Goal: Use online tool/utility: Utilize a website feature to perform a specific function

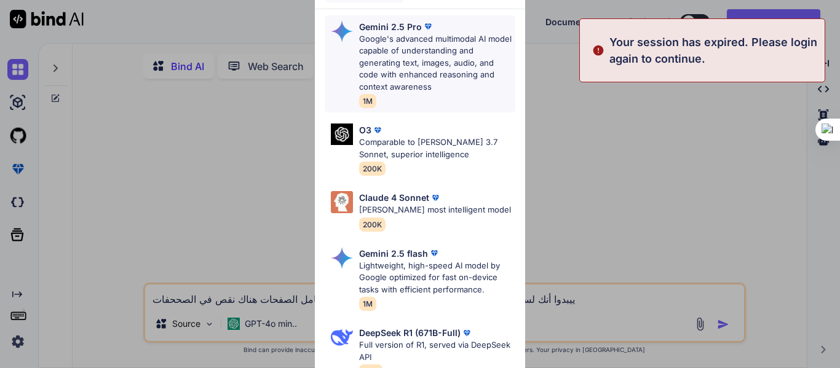
type textarea "x"
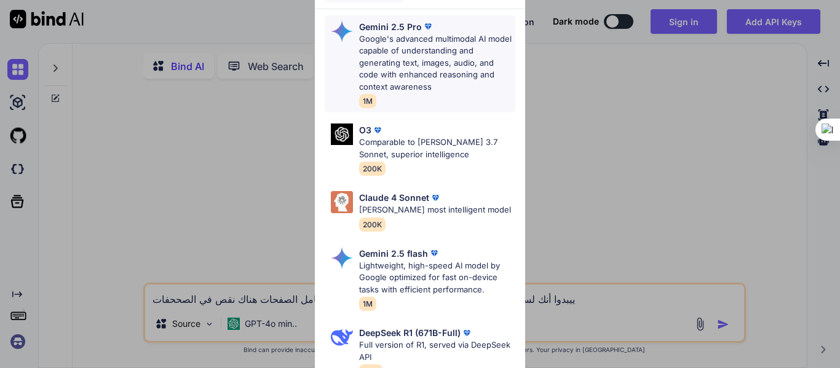
click at [379, 44] on p "Google's advanced multimodal AI model capable of understanding and generating t…" at bounding box center [437, 63] width 156 height 60
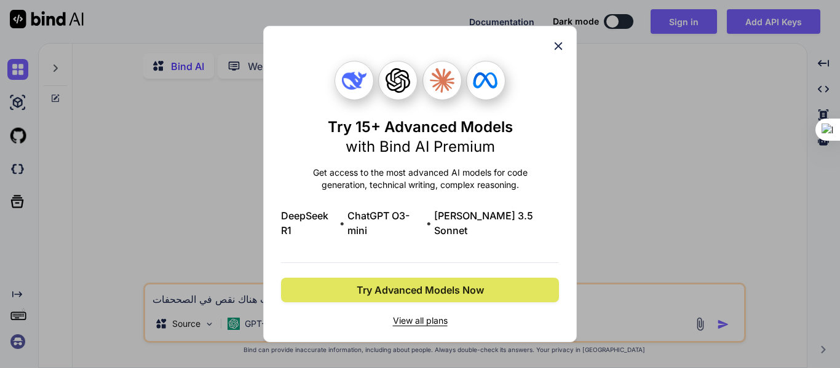
click at [415, 286] on span "Try Advanced Models Now" at bounding box center [420, 290] width 127 height 15
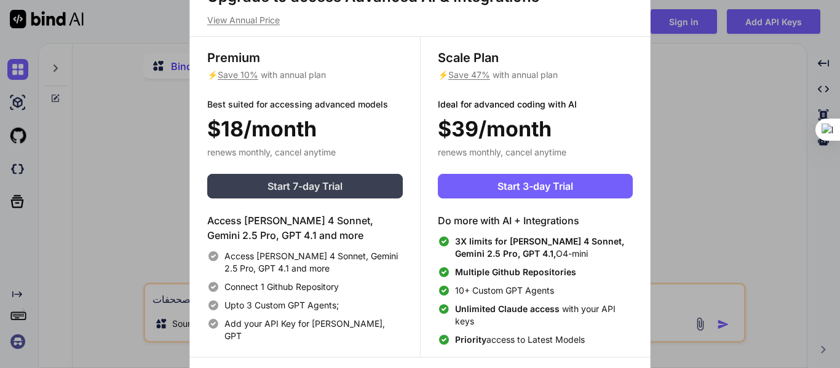
click at [275, 185] on span "Start 7-day Trial" at bounding box center [305, 186] width 75 height 15
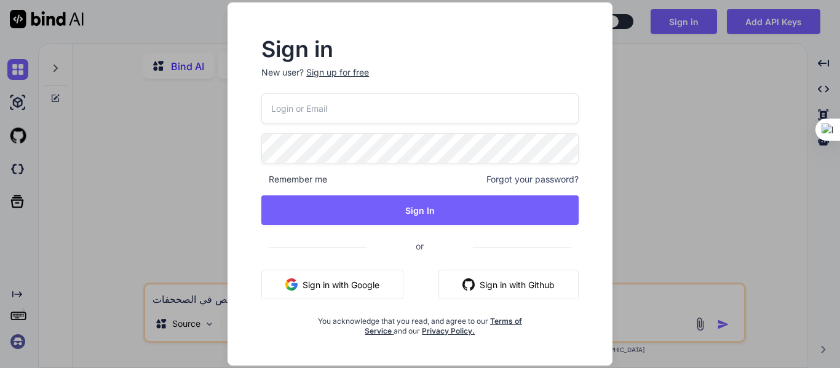
click at [341, 101] on input "email" at bounding box center [419, 108] width 317 height 30
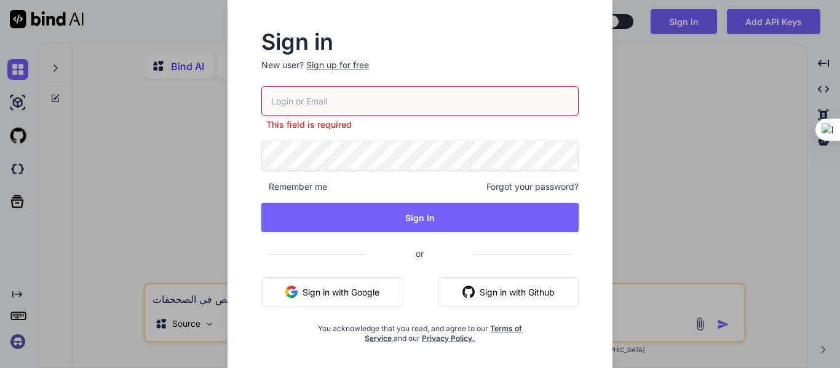
click at [359, 285] on button "Sign in with Google" at bounding box center [332, 292] width 142 height 30
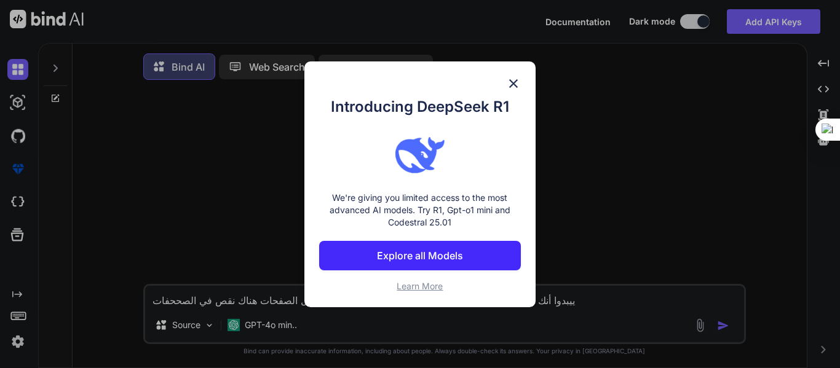
click at [410, 250] on p "Explore all Models" at bounding box center [420, 255] width 86 height 15
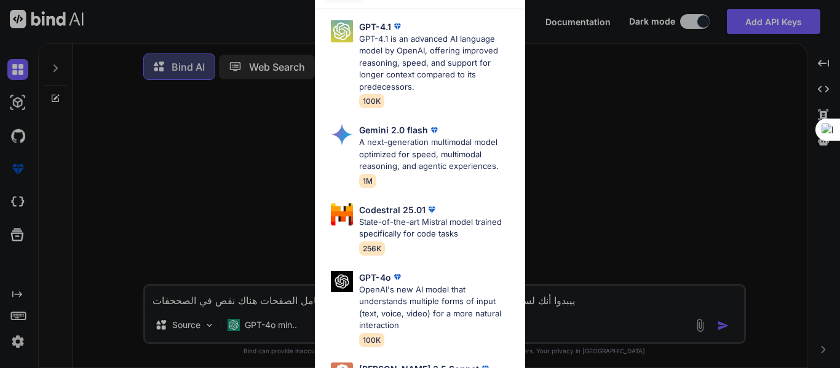
click at [393, 56] on p "GPT-4.1 is an advanced AI language model by OpenAI, offering improved reasoning…" at bounding box center [437, 63] width 156 height 60
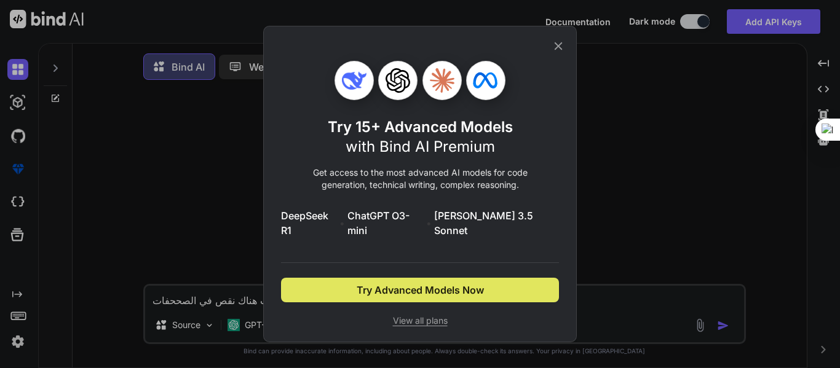
click at [445, 287] on span "Try Advanced Models Now" at bounding box center [420, 290] width 127 height 15
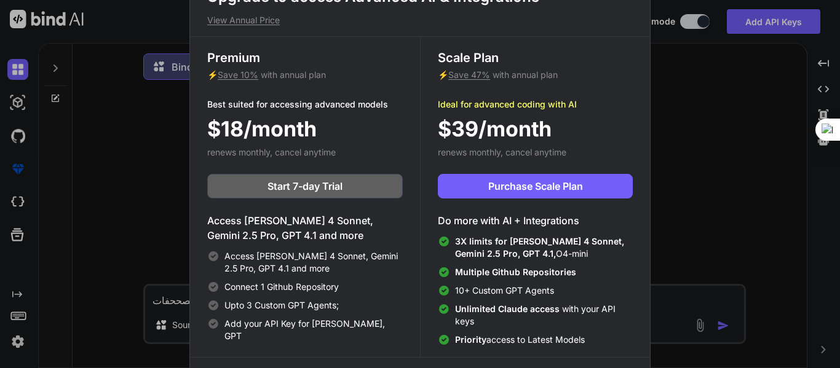
click at [707, 140] on div "Upgrade to access Advanced AI & Integrations View Annual Price Premium ⚡ Save 1…" at bounding box center [420, 184] width 840 height 368
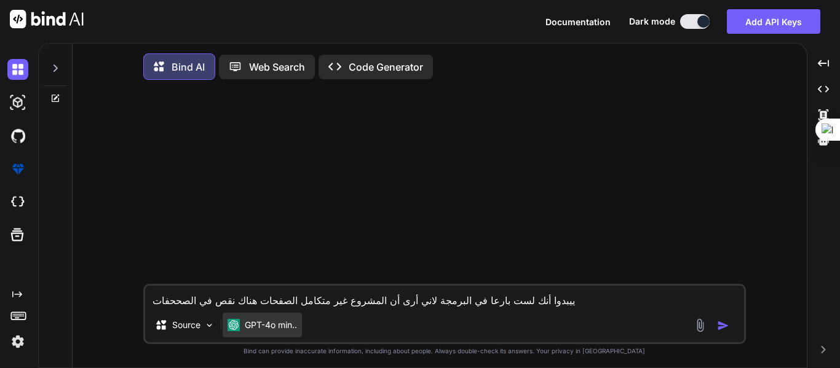
click at [283, 335] on div "GPT-4o min.." at bounding box center [262, 325] width 79 height 25
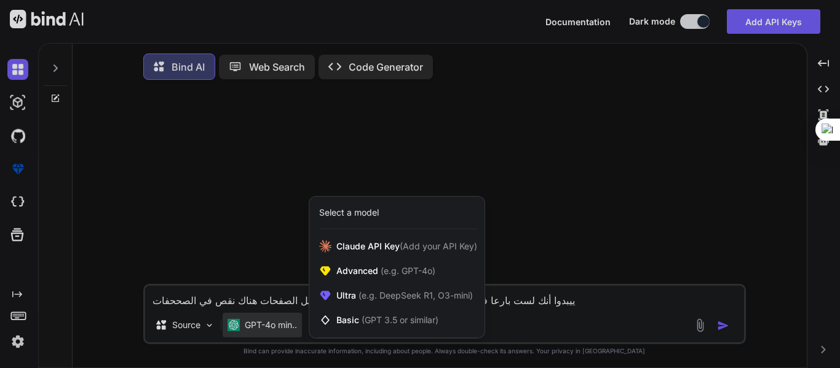
click at [273, 326] on div at bounding box center [420, 184] width 840 height 368
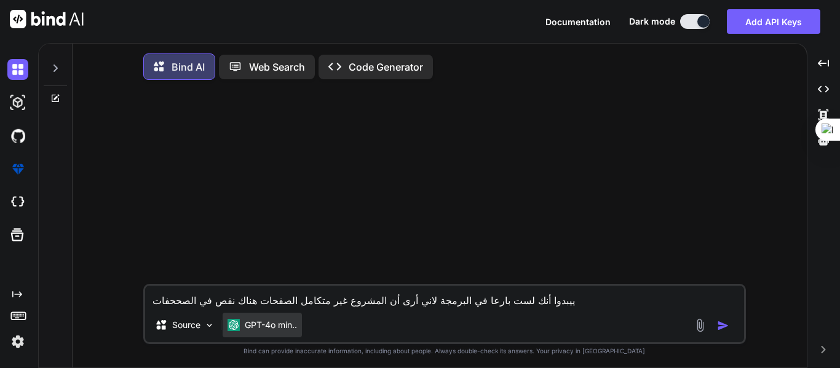
click at [257, 326] on p "GPT-4o min.." at bounding box center [271, 325] width 52 height 12
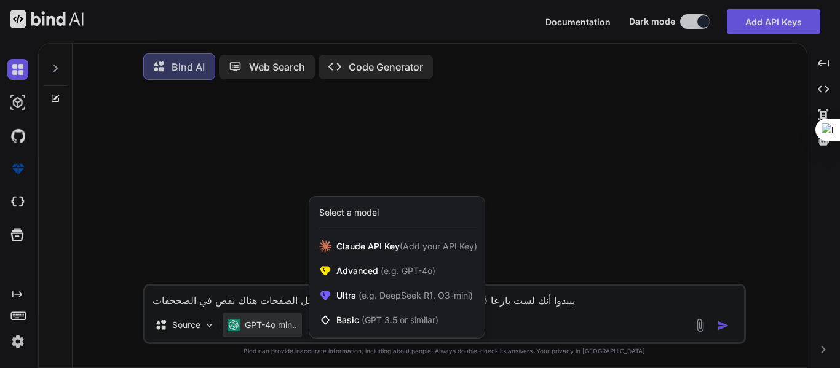
click at [552, 204] on div at bounding box center [420, 184] width 840 height 368
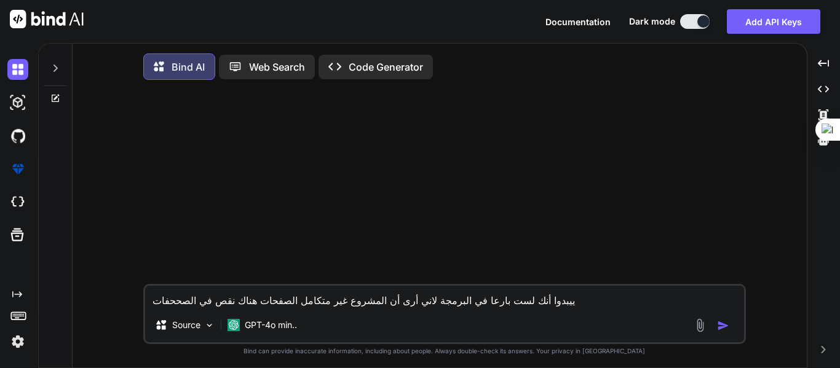
click at [309, 303] on textarea "ييبدوا أنك لست بارعا في البرمجة لاني أرى أن المشروع غير متكامل الصفحات هناك نقص…" at bounding box center [444, 297] width 599 height 22
click at [405, 70] on p "Code Generator" at bounding box center [386, 67] width 74 height 15
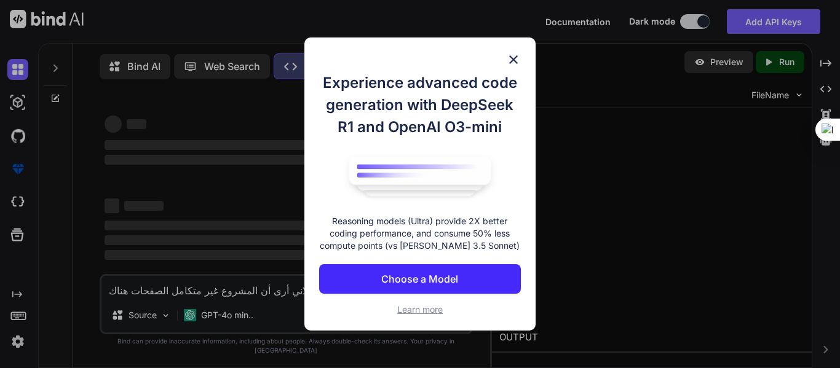
click at [513, 51] on div "Experience advanced code generation with DeepSeek R1 and OpenAI O3-mini Reasoni…" at bounding box center [419, 185] width 231 height 294
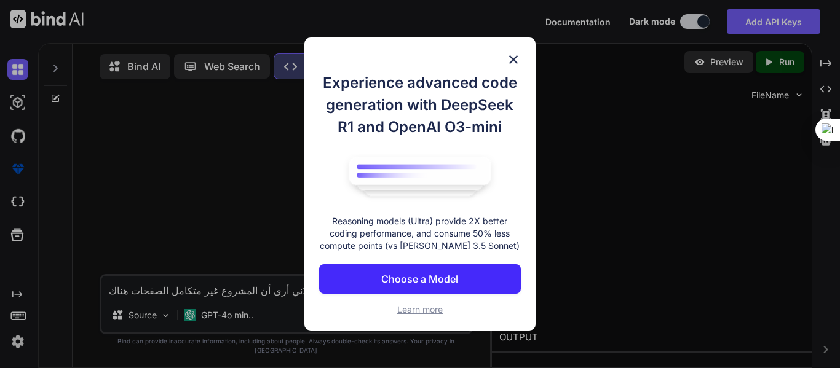
click at [519, 62] on img at bounding box center [513, 59] width 15 height 15
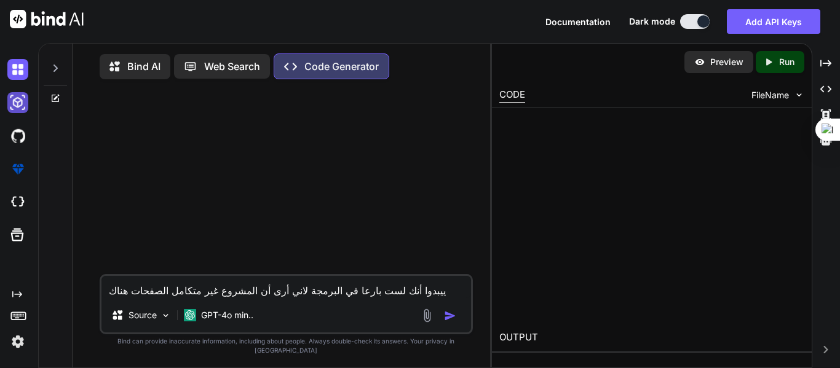
click at [14, 100] on img at bounding box center [17, 102] width 21 height 21
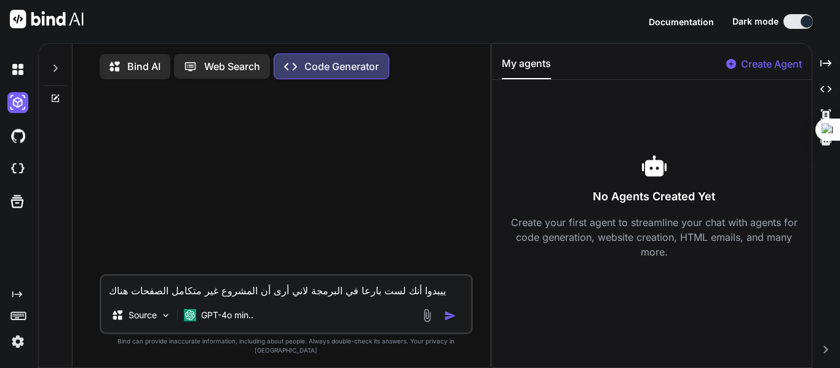
click at [672, 167] on div at bounding box center [654, 166] width 305 height 25
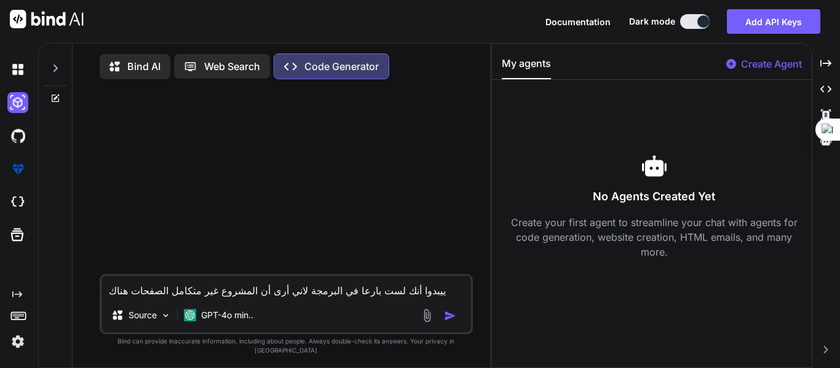
click at [140, 64] on p "Bind AI" at bounding box center [143, 66] width 33 height 15
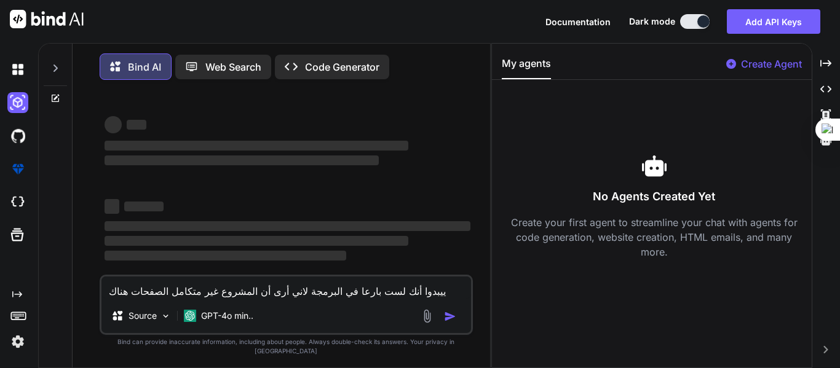
click at [265, 299] on textarea "ييبدوا أنك لست بارعا في البرمجة لاني أرى أن المشروع غير متكامل الصفحات هناك نقص…" at bounding box center [286, 288] width 370 height 22
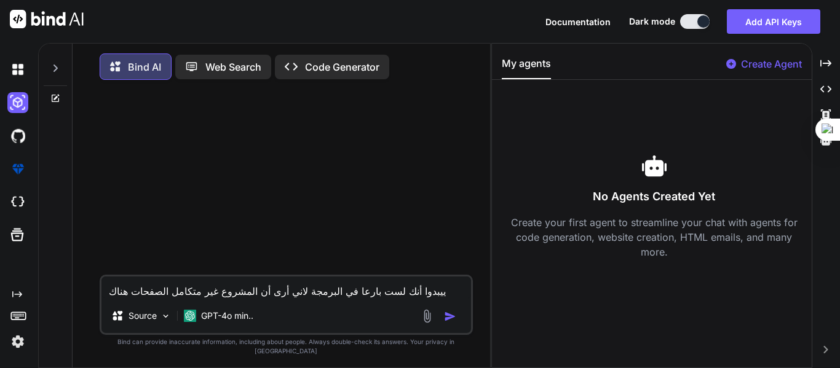
click at [191, 299] on textarea "ييبدوا أنك لست بارعا في البرمجة لاني أرى أن المشروع غير متكامل الصفحات هناك نقص…" at bounding box center [286, 288] width 370 height 22
paste textarea "### lore ipsum dolor sitamet consectet adipisci #### **elitse doeius** tempo in…"
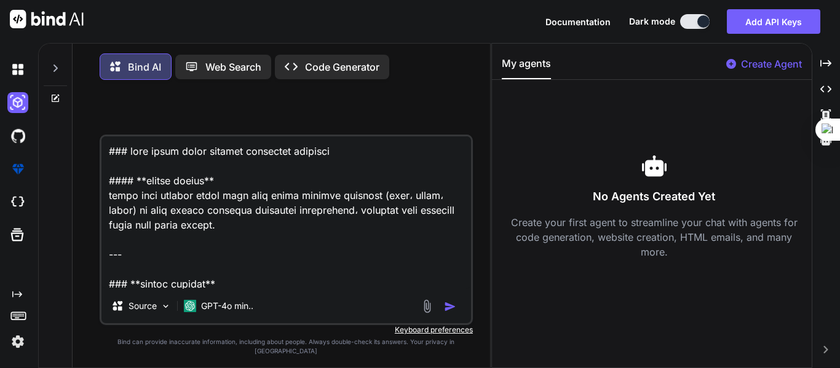
scroll to position [4784, 0]
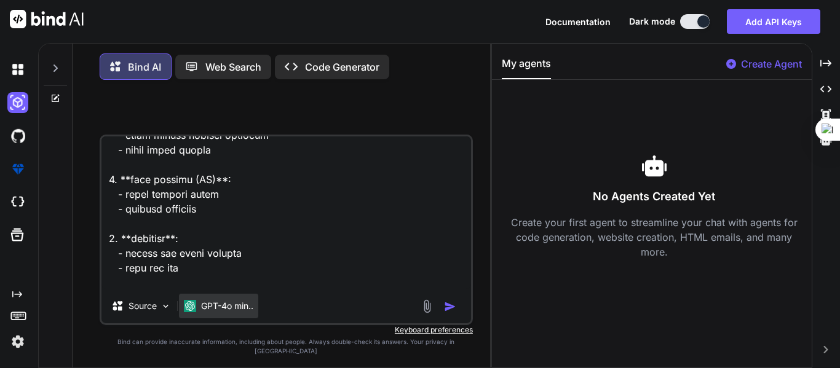
type textarea "### lore ipsum dolor sitamet consectet adipisci #### **elitse doeius** tempo in…"
click at [193, 312] on img at bounding box center [190, 306] width 12 height 12
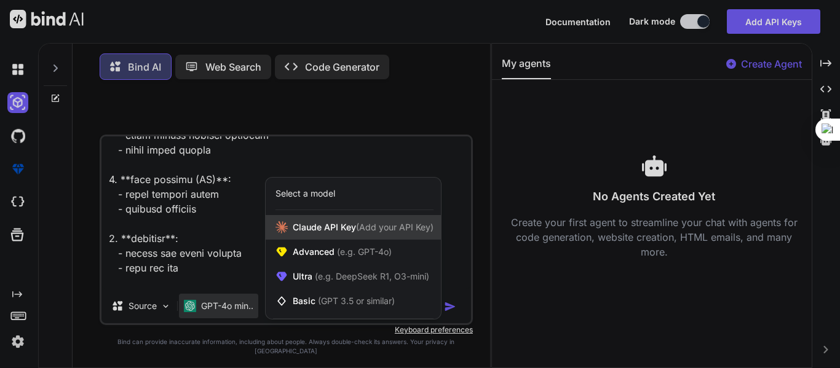
click at [293, 234] on span "[PERSON_NAME] Key (Add your API Key)" at bounding box center [363, 227] width 141 height 12
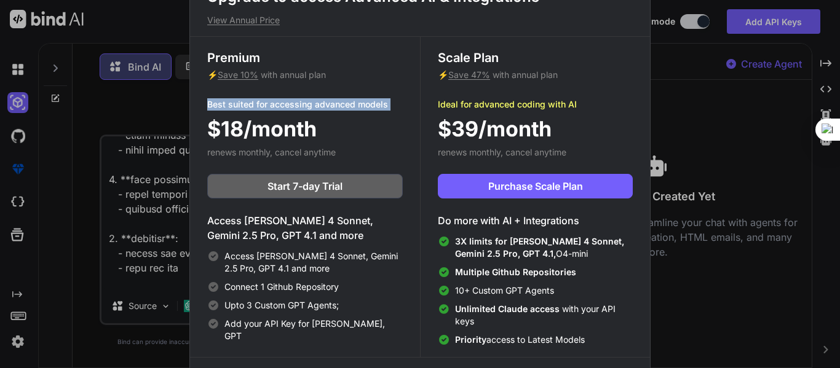
click at [168, 111] on div "Upgrade to access Advanced AI & Integrations View Annual Price Premium ⚡ Save 1…" at bounding box center [420, 184] width 840 height 368
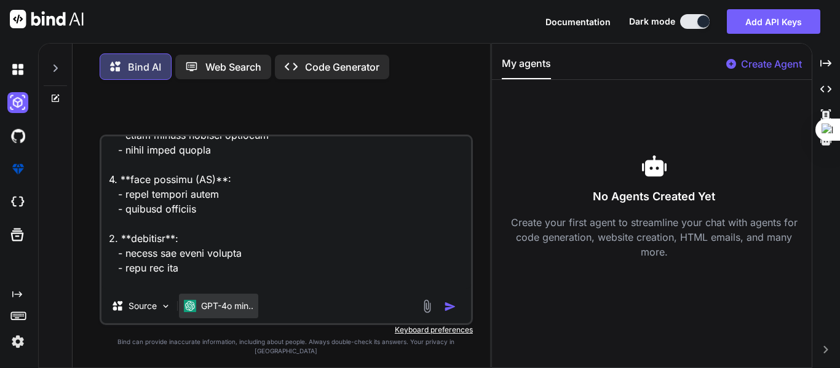
click at [229, 312] on p "GPT-4o min.." at bounding box center [227, 306] width 52 height 12
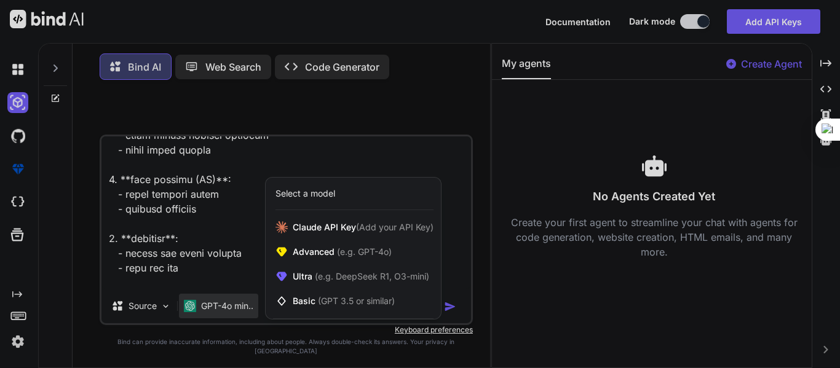
click at [229, 321] on div at bounding box center [420, 184] width 840 height 368
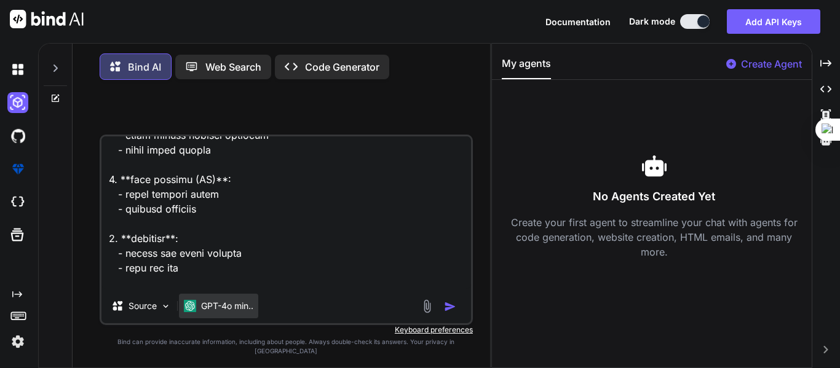
click at [229, 312] on p "GPT-4o min.." at bounding box center [227, 306] width 52 height 12
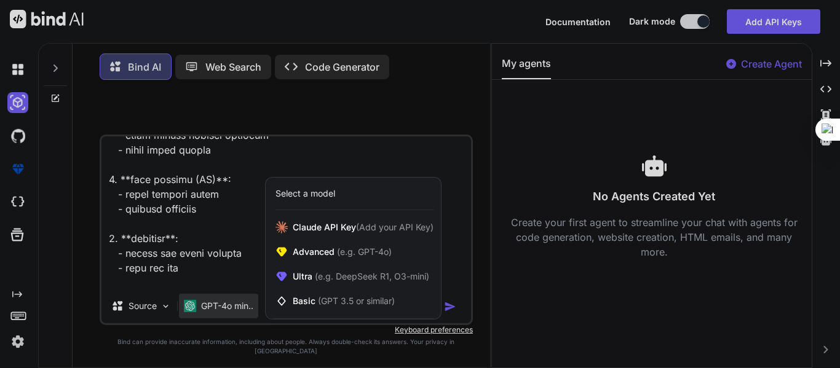
click at [229, 321] on div at bounding box center [420, 184] width 840 height 368
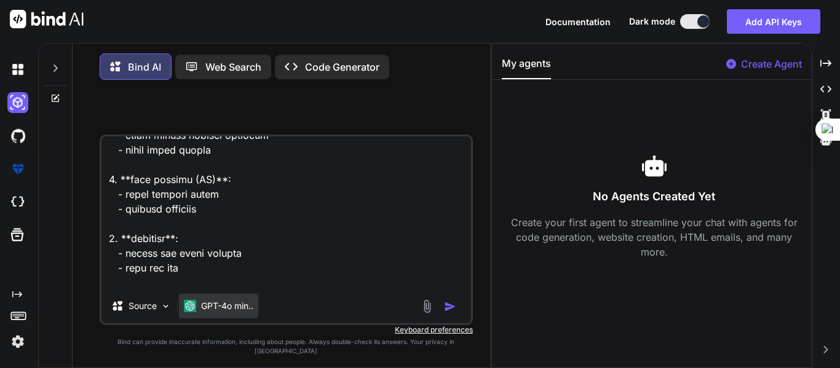
click at [229, 312] on p "GPT-4o min.." at bounding box center [227, 306] width 52 height 12
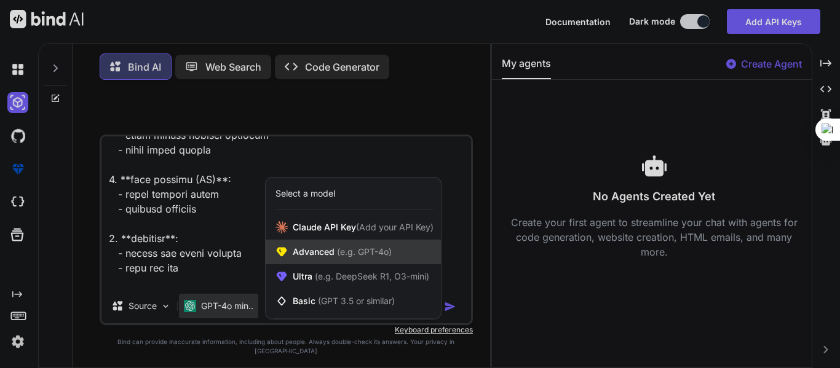
click at [317, 258] on span "Advanced (e.g. GPT-4o)" at bounding box center [342, 252] width 99 height 12
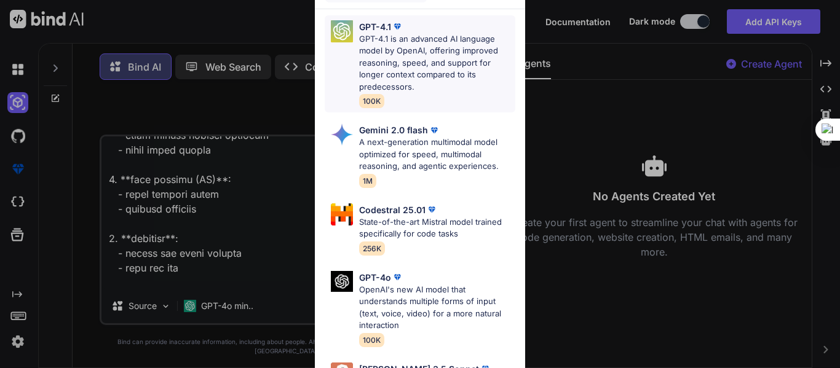
click at [384, 48] on p "GPT-4.1 is an advanced AI language model by OpenAI, offering improved reasoning…" at bounding box center [437, 63] width 156 height 60
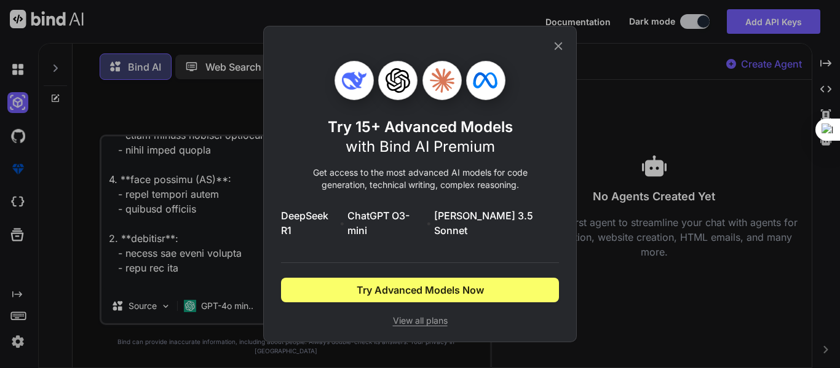
click at [562, 52] on icon at bounding box center [559, 46] width 14 height 14
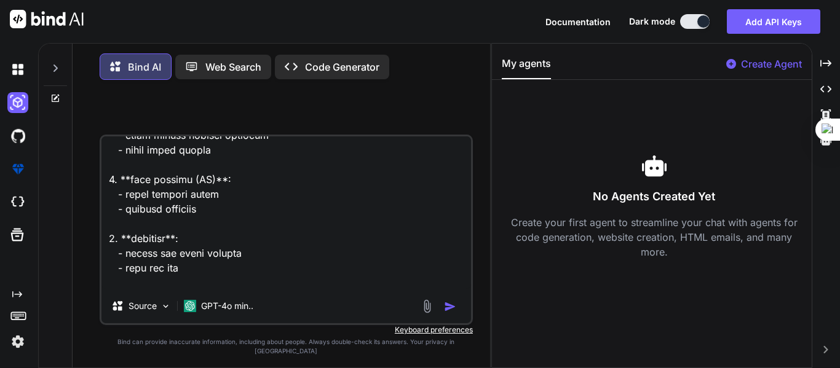
click at [450, 313] on img "button" at bounding box center [450, 307] width 12 height 12
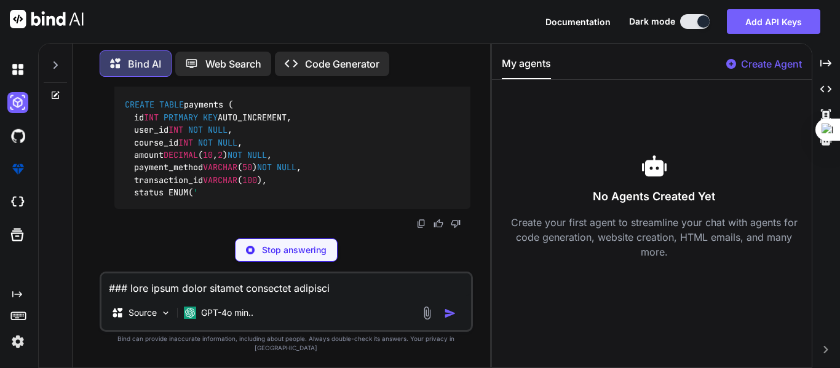
scroll to position [4208, 0]
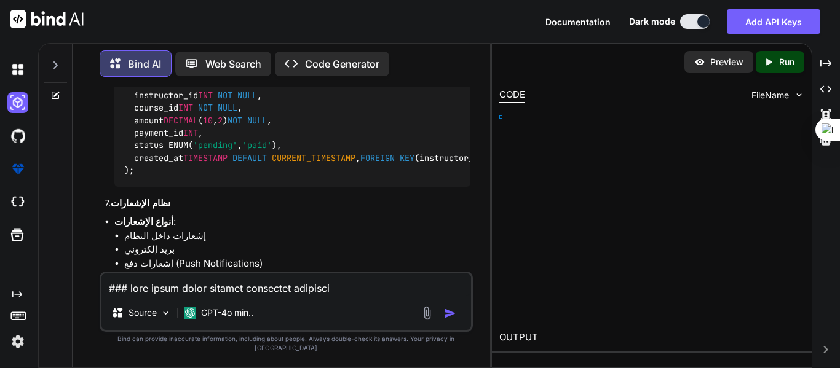
click at [267, 13] on span "NOT NULL" at bounding box center [247, 7] width 39 height 11
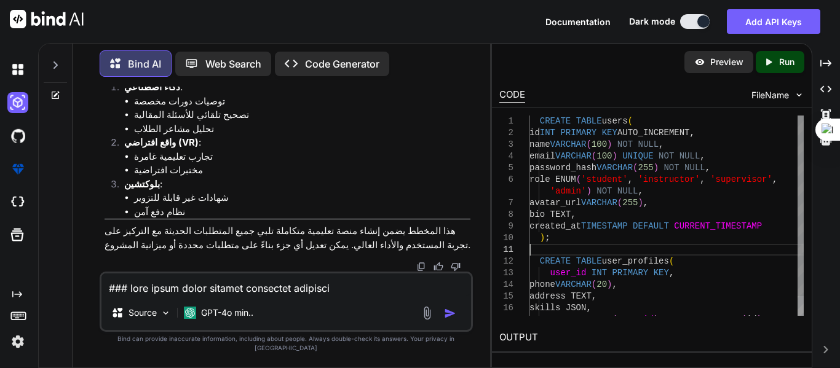
scroll to position [0, 0]
click at [804, 117] on div at bounding box center [801, 206] width 6 height 181
click at [308, 296] on textarea at bounding box center [286, 285] width 370 height 22
type textarea "H"
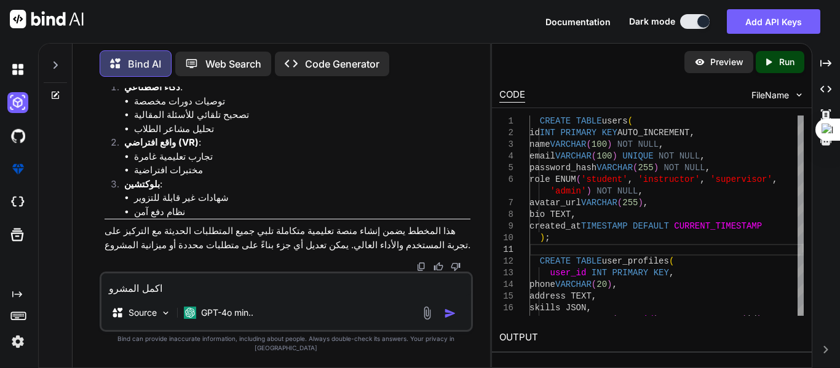
type textarea "اكمل المشروع"
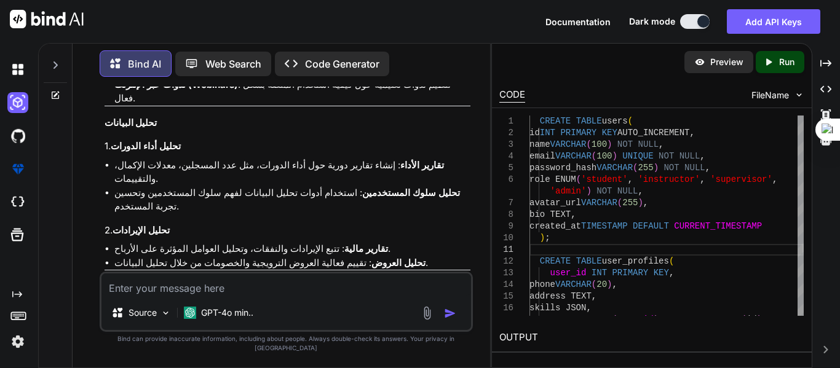
scroll to position [6421, 0]
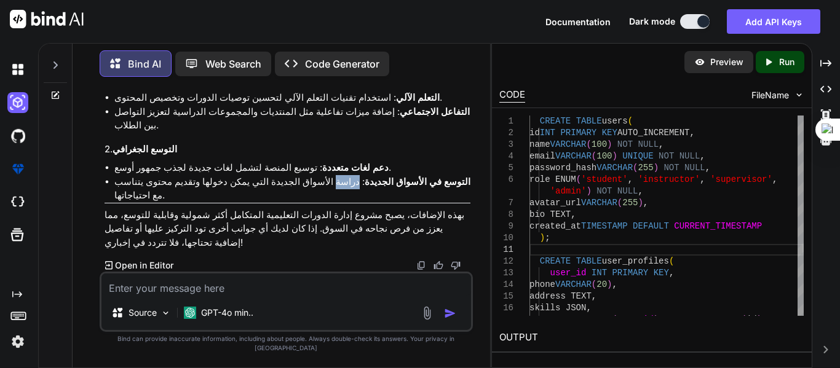
click at [340, 203] on li "التوسع في الأسواق الجديدة : دراسة الأسواق الجديدة التي يمكن دخولها وتقديم محتوى…" at bounding box center [292, 189] width 356 height 28
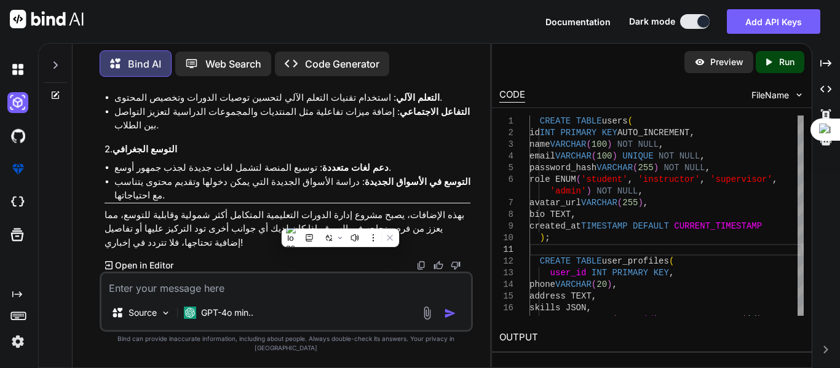
click at [271, 133] on li "التفاعل الاجتماعي : إضافة ميزات تفاعلية مثل المنتديات والمجموعات الدراسية لتعزي…" at bounding box center [292, 119] width 356 height 28
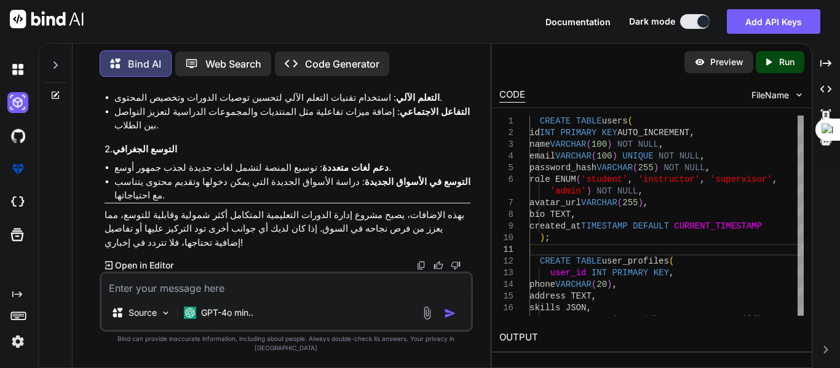
click at [247, 296] on textarea at bounding box center [286, 285] width 370 height 22
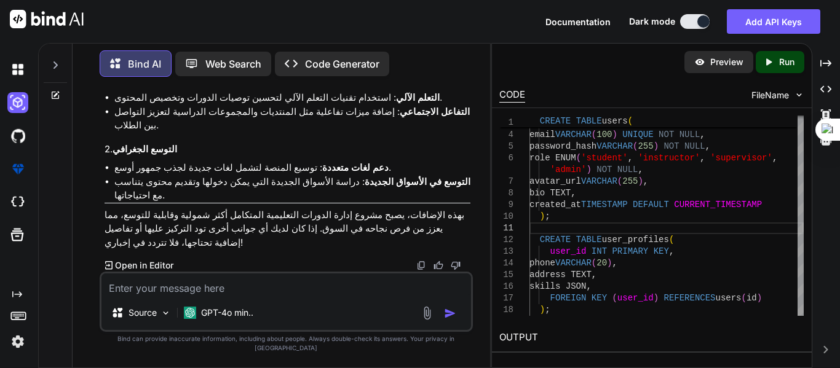
click at [792, 60] on p "Run" at bounding box center [786, 62] width 15 height 12
click at [229, 290] on textarea at bounding box center [286, 285] width 370 height 22
type textarea "H"
type textarea "h"
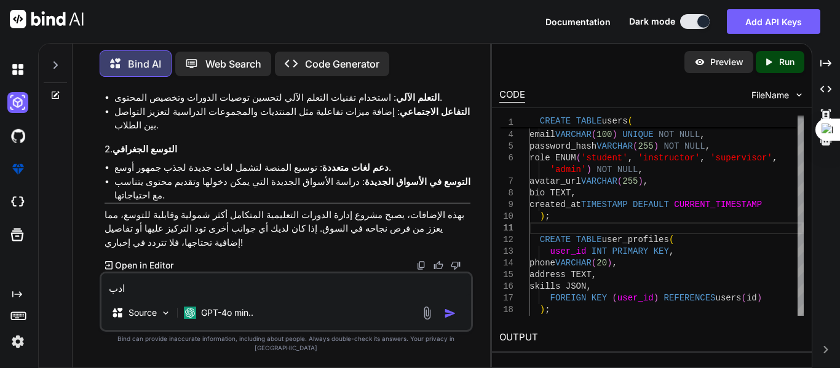
type textarea "ادبأ"
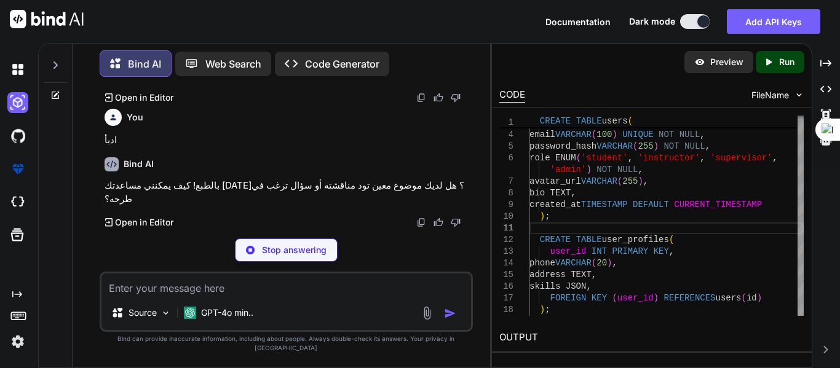
scroll to position [6532, 0]
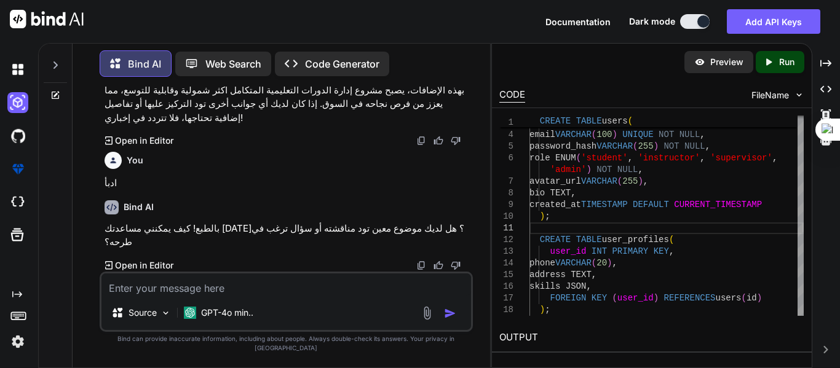
click at [175, 294] on textarea at bounding box center [286, 285] width 370 height 22
type textarea "ابدأ بناء المشروع"
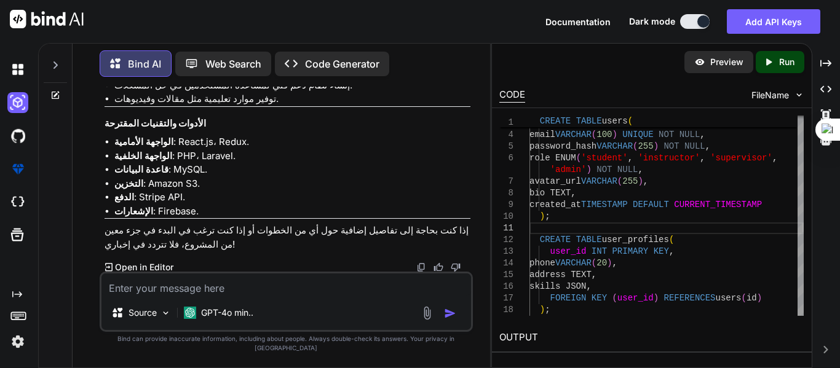
scroll to position [7652, 0]
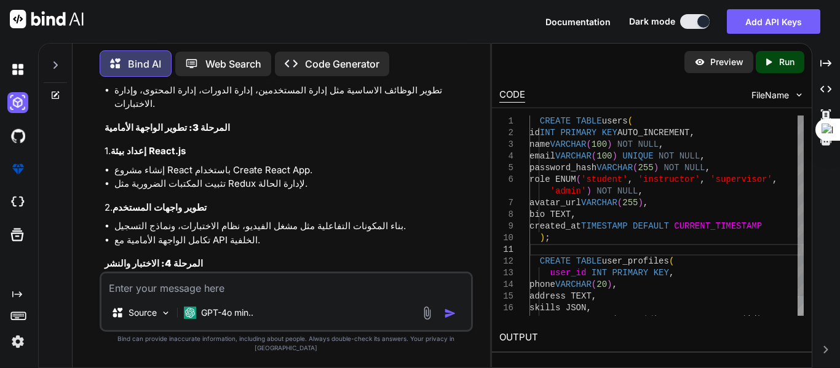
scroll to position [0, 0]
click at [54, 60] on icon at bounding box center [55, 65] width 10 height 10
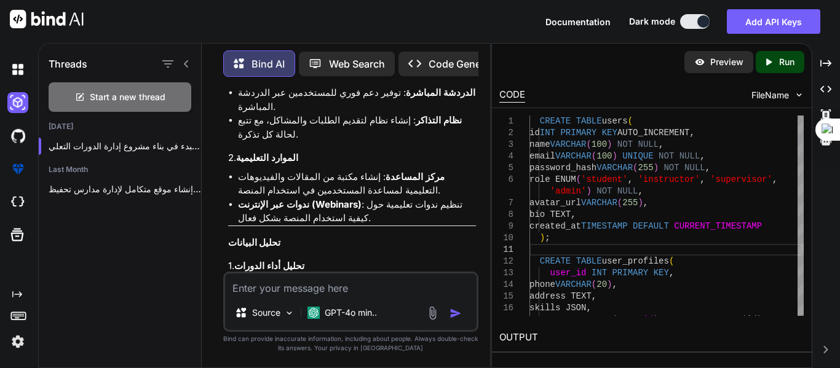
scroll to position [8201, 0]
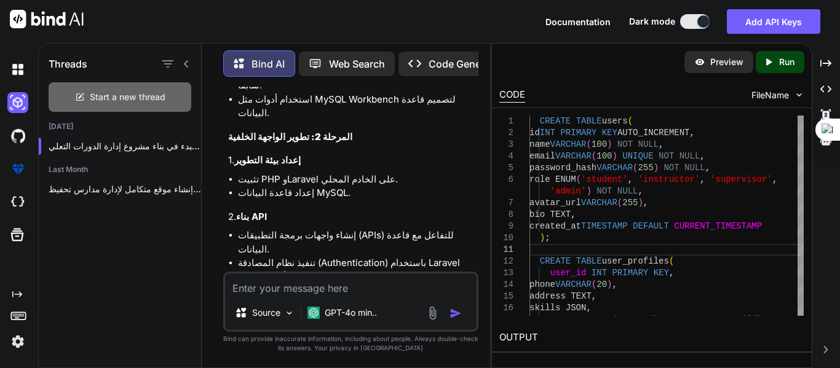
click at [136, 91] on span "Start a new thread" at bounding box center [128, 97] width 76 height 12
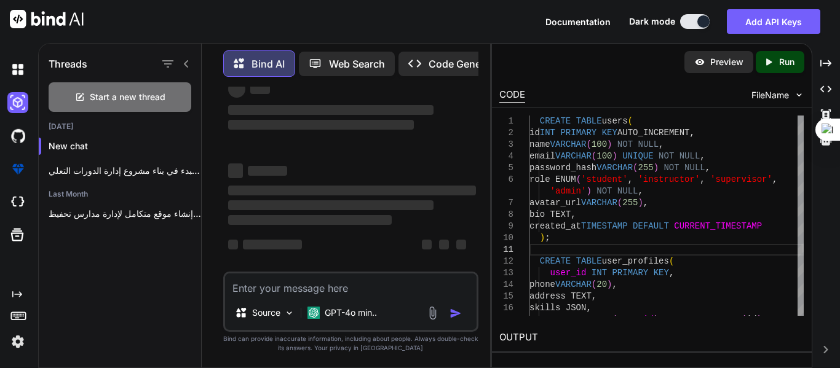
scroll to position [33, 0]
click at [97, 208] on p "إنشاء موقع متكامل لإدارة مدارس تحفيظ [DEMOGRAPHIC_DATA]..." at bounding box center [125, 214] width 153 height 12
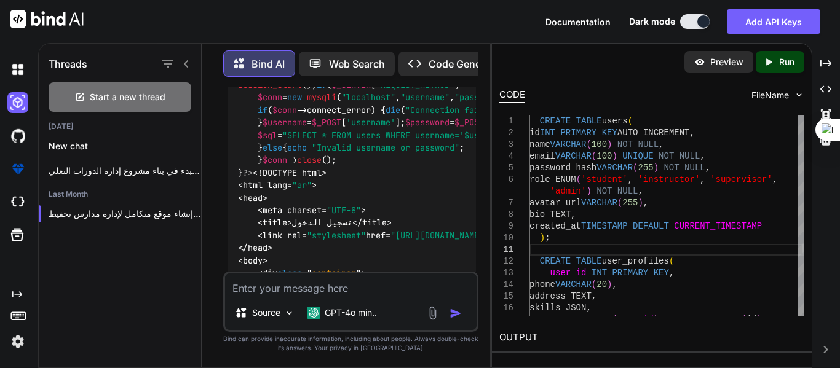
scroll to position [1786, 0]
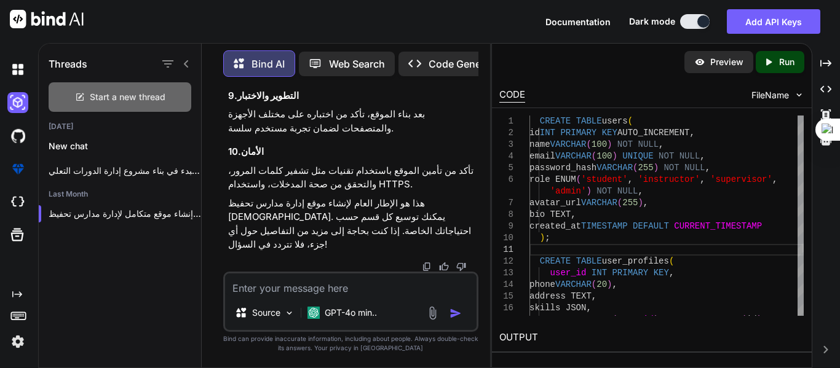
click at [109, 86] on div "Start a new thread" at bounding box center [120, 97] width 143 height 30
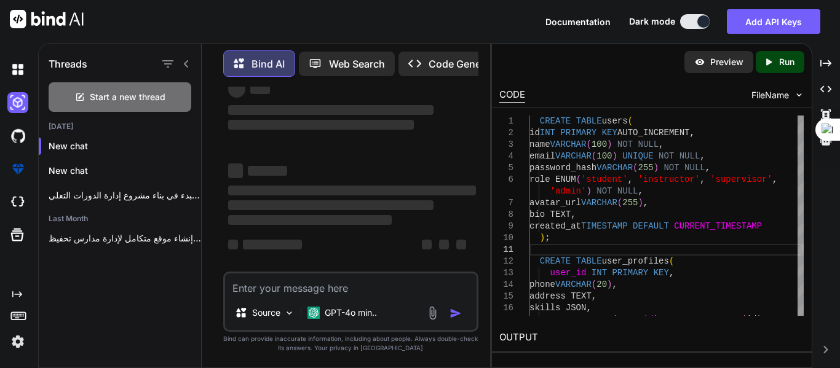
scroll to position [33, 0]
click at [79, 140] on p "New chat" at bounding box center [125, 146] width 153 height 12
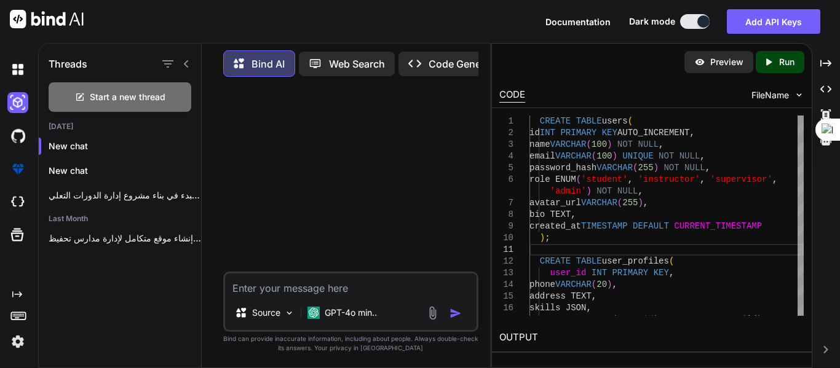
click at [637, 57] on div "Preview Created with Pixso. Run" at bounding box center [652, 62] width 320 height 37
click at [54, 14] on img at bounding box center [47, 19] width 74 height 18
